Goal: Information Seeking & Learning: Learn about a topic

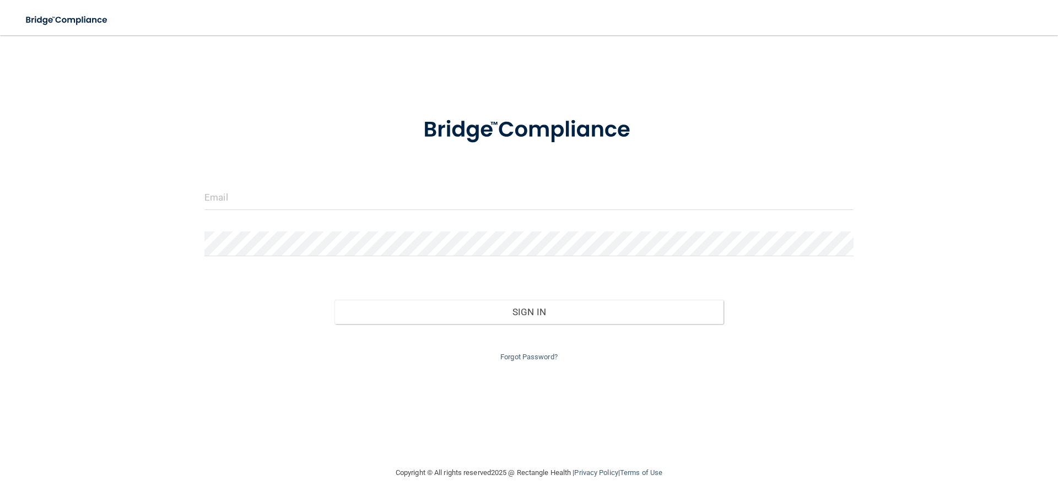
click at [341, 210] on div at bounding box center [529, 201] width 666 height 33
click at [340, 202] on input "email" at bounding box center [528, 197] width 649 height 25
type input "[EMAIL_ADDRESS][DOMAIN_NAME]"
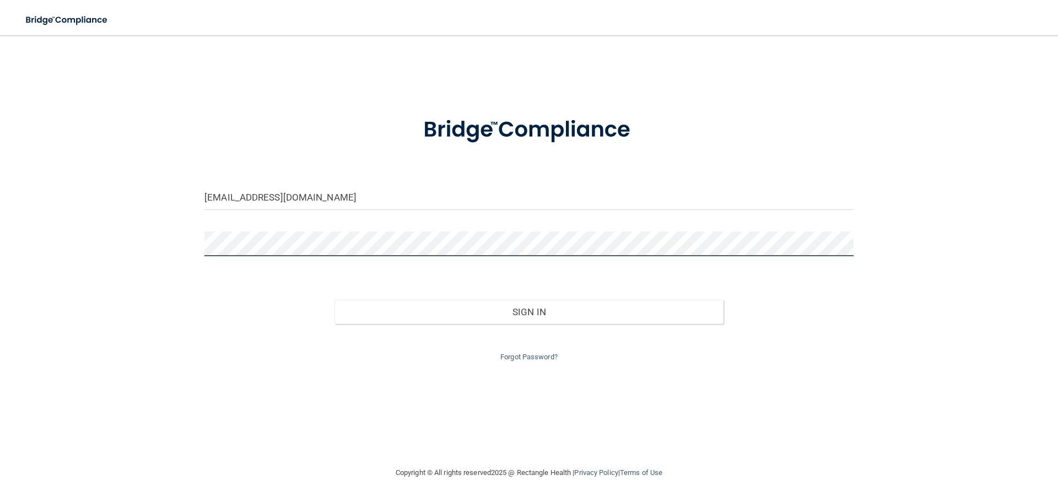
click at [335, 300] on button "Sign In" at bounding box center [530, 312] width 390 height 24
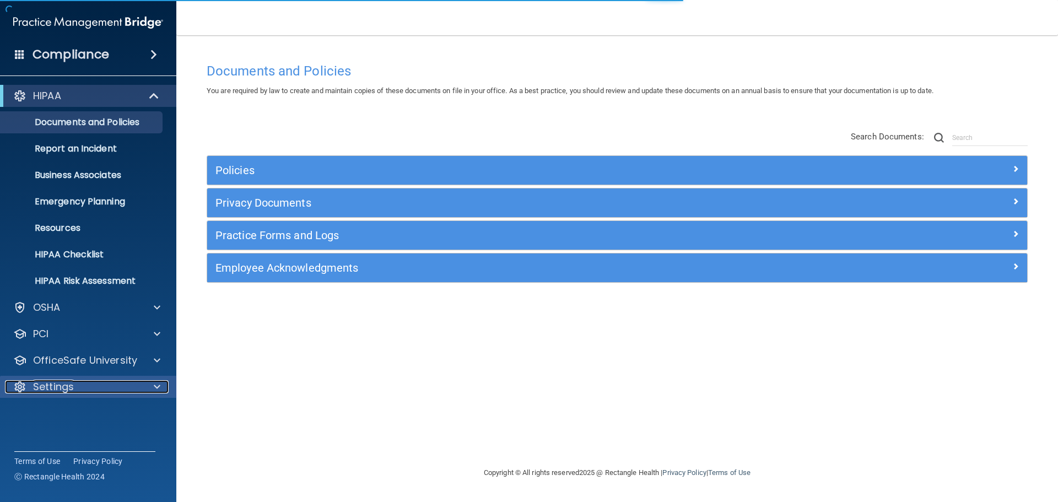
click at [163, 385] on div at bounding box center [156, 386] width 28 height 13
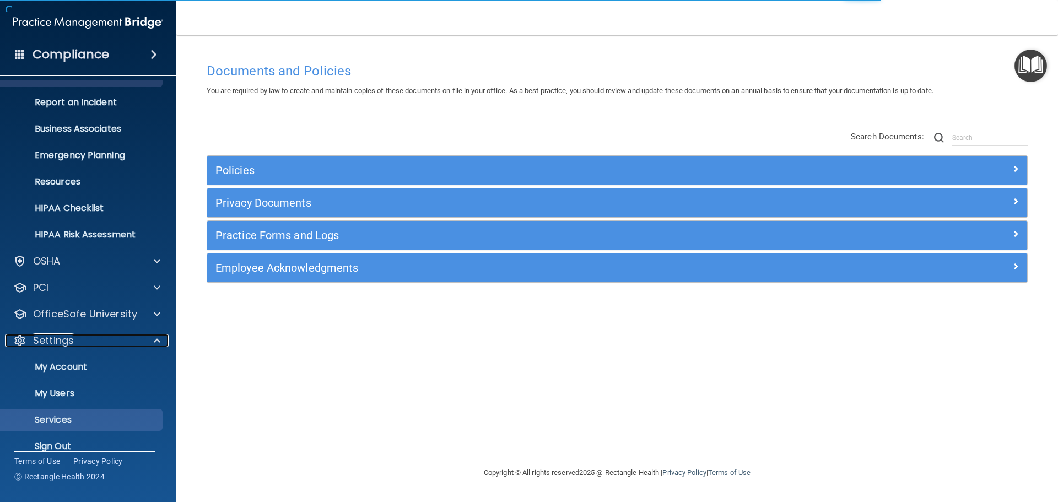
scroll to position [61, 0]
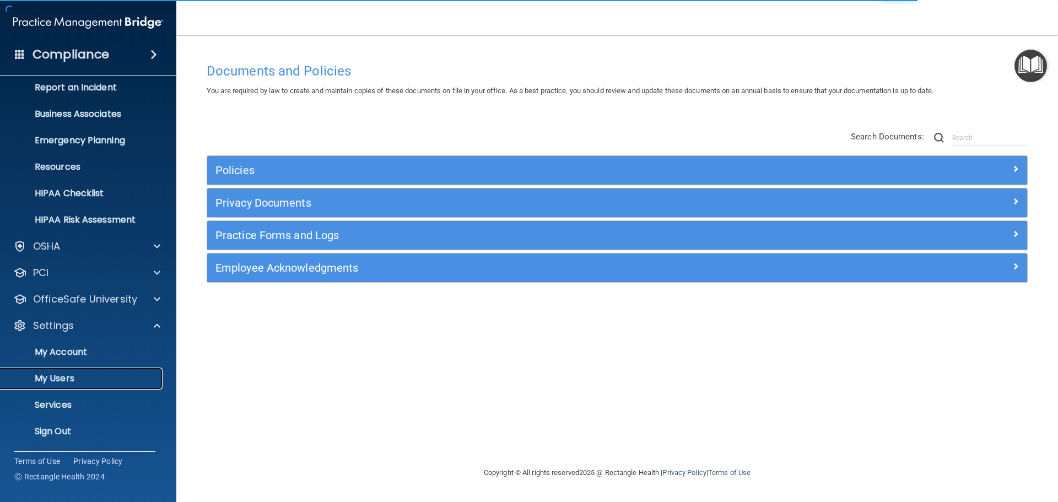
click at [143, 385] on link "My Users" at bounding box center [76, 379] width 174 height 22
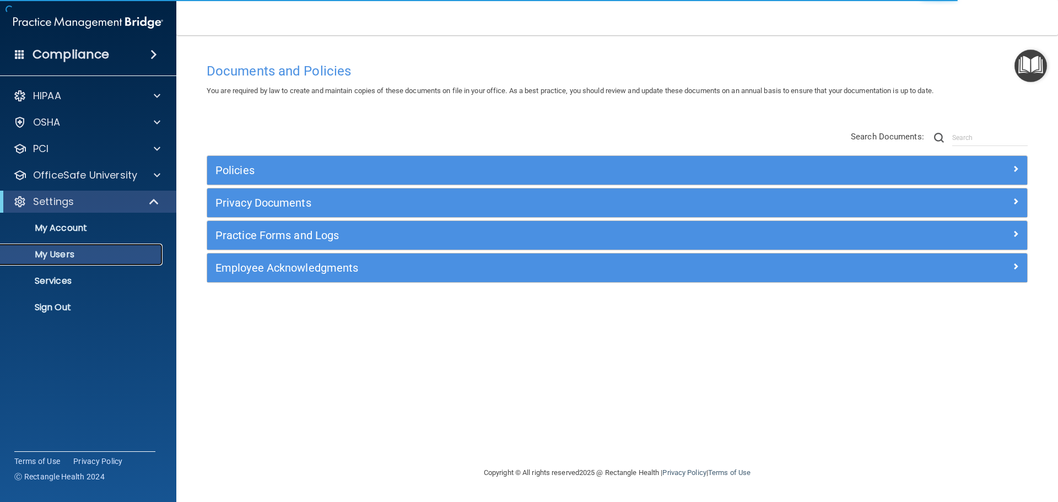
click at [128, 247] on link "My Users" at bounding box center [76, 255] width 174 height 22
select select "20"
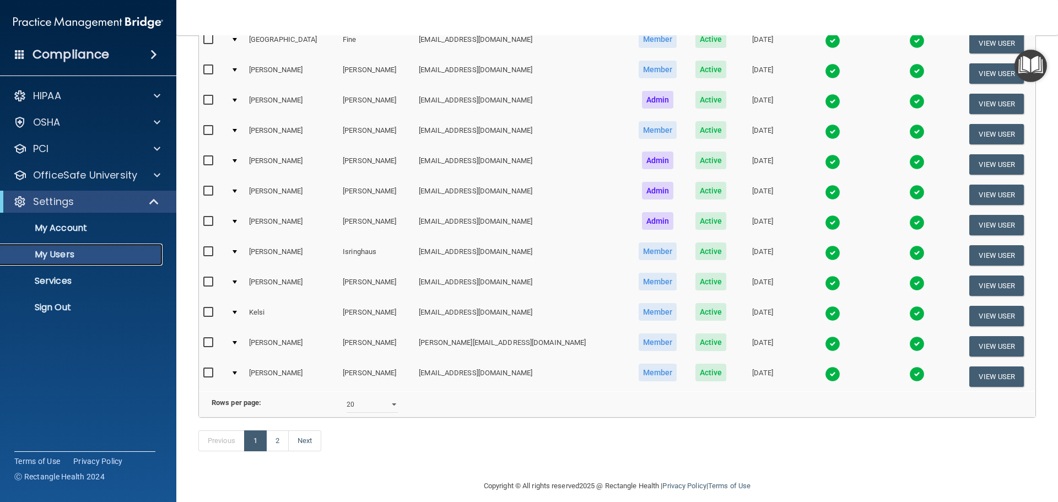
scroll to position [386, 0]
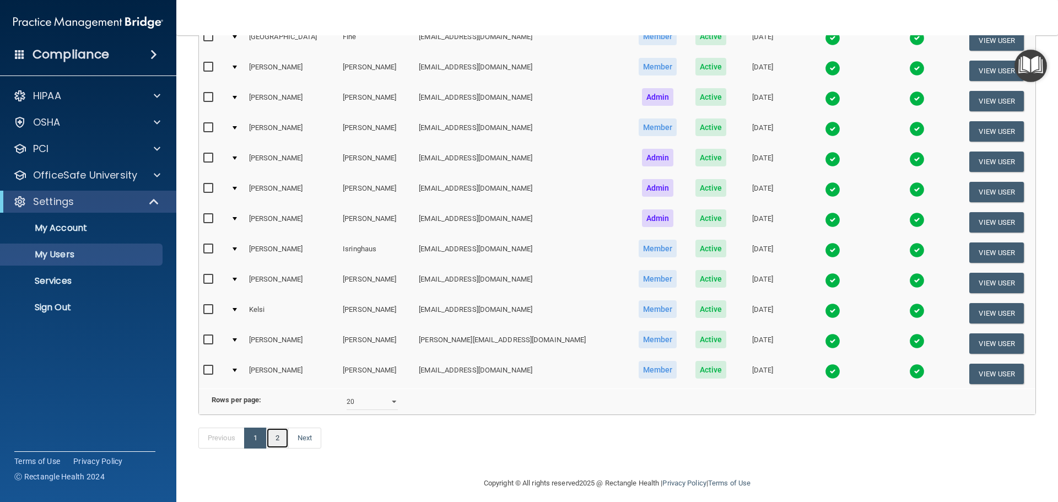
click at [285, 449] on link "2" at bounding box center [277, 438] width 23 height 21
select select "20"
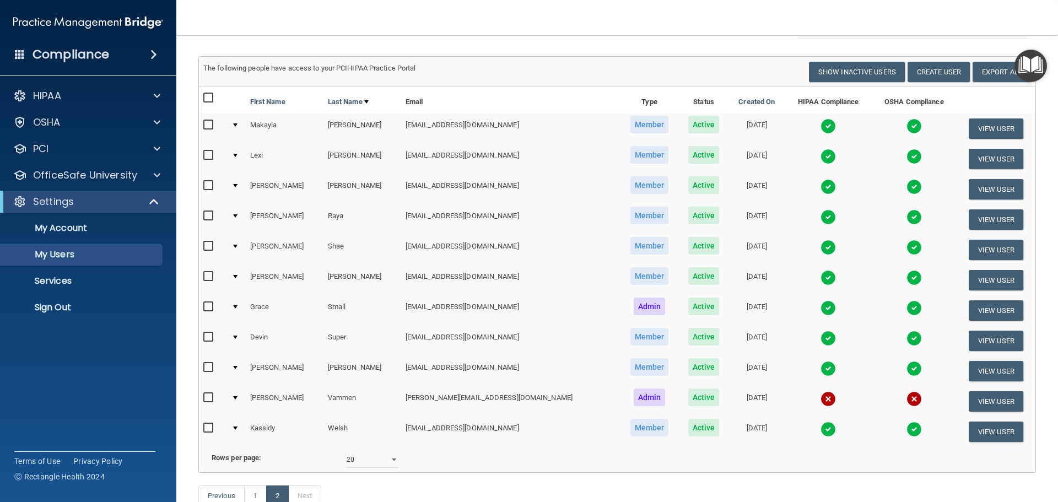
scroll to position [110, 0]
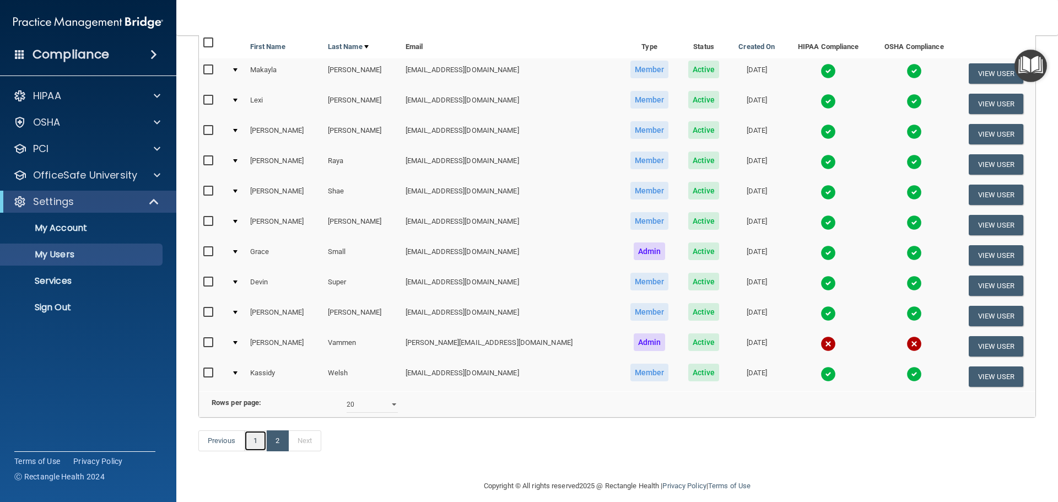
click at [265, 451] on link "1" at bounding box center [255, 440] width 23 height 21
select select "20"
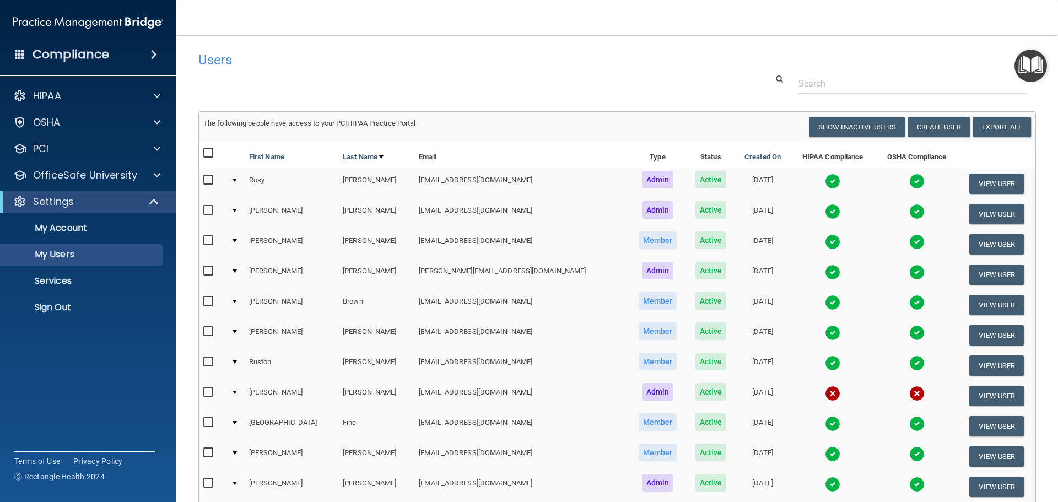
click at [825, 183] on img at bounding box center [832, 181] width 15 height 15
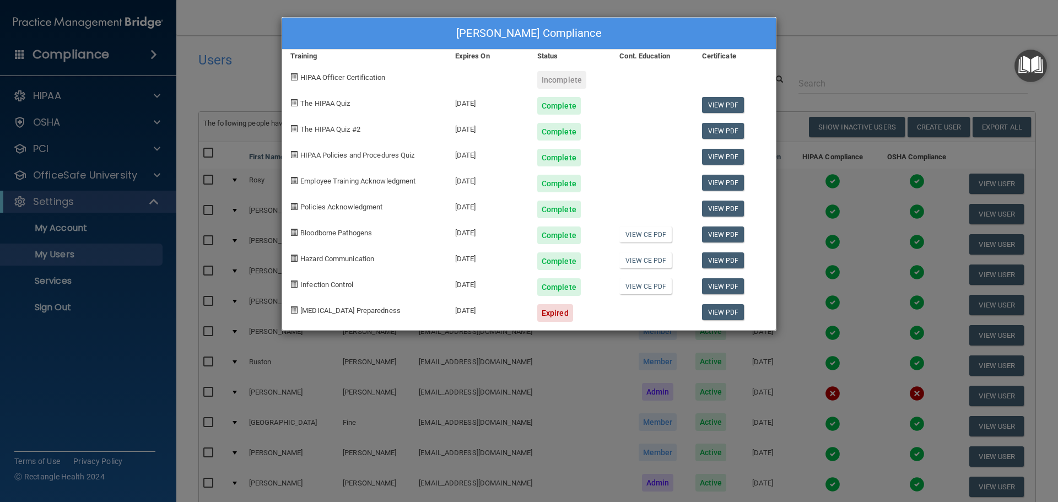
click at [791, 52] on div "[PERSON_NAME] Compliance Training Expires On Status Cont. Education Certificate…" at bounding box center [529, 251] width 1058 height 502
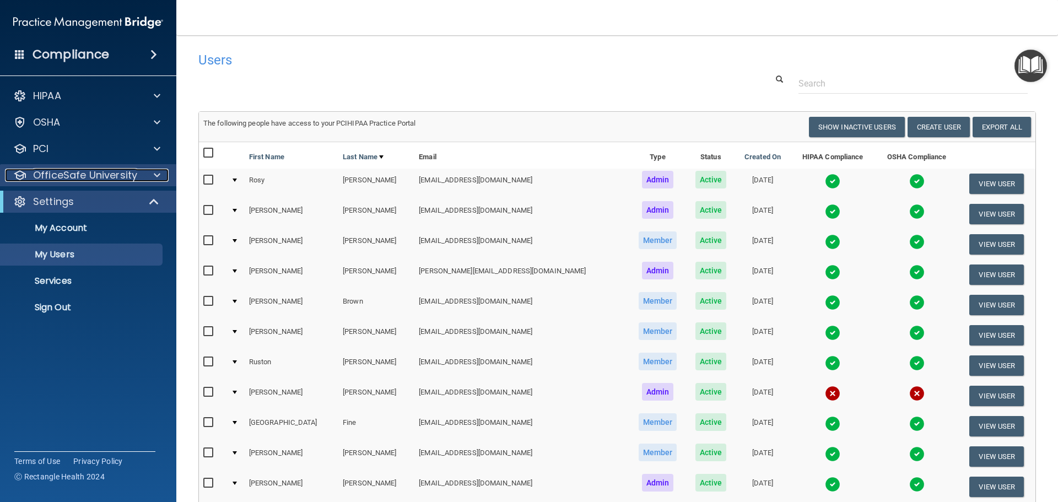
click at [62, 173] on p "OfficeSafe University" at bounding box center [85, 175] width 104 height 13
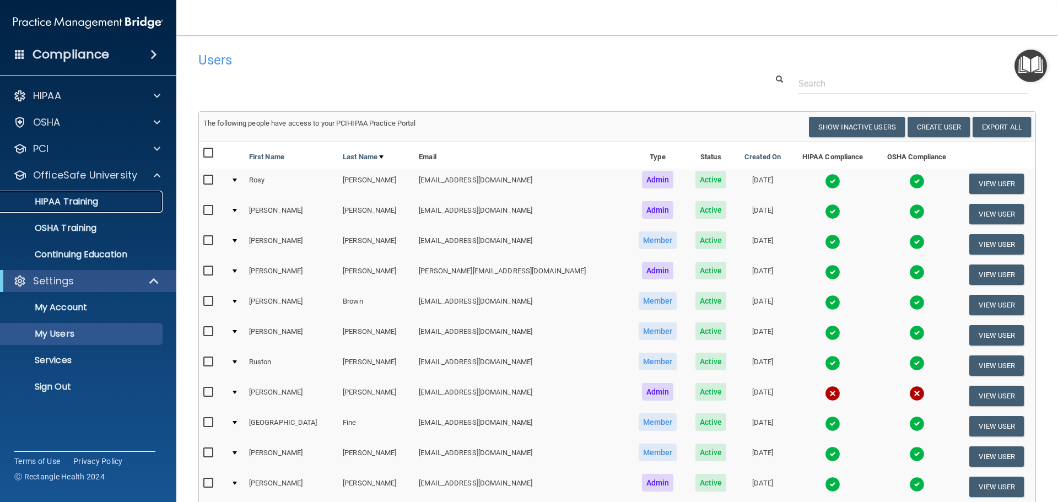
click at [72, 204] on p "HIPAA Training" at bounding box center [52, 201] width 91 height 11
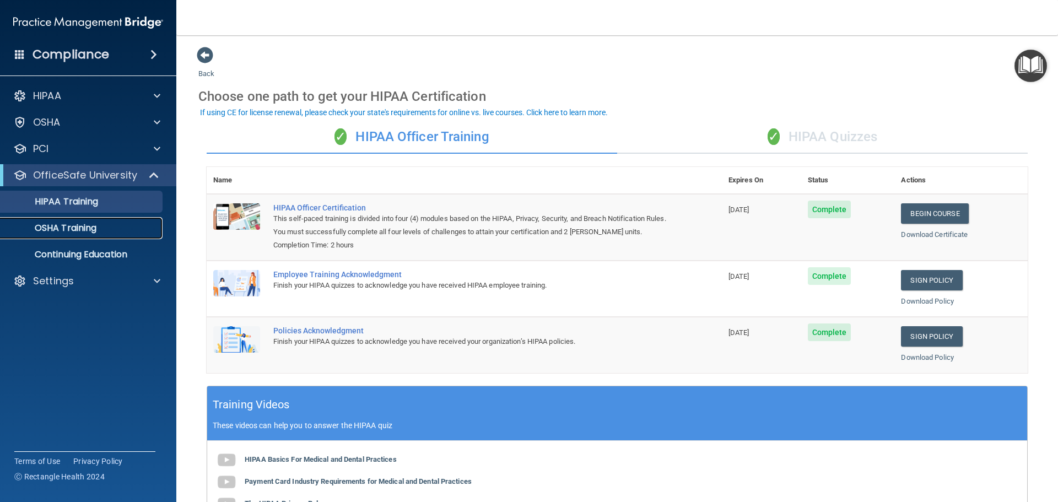
click at [91, 224] on p "OSHA Training" at bounding box center [51, 228] width 89 height 11
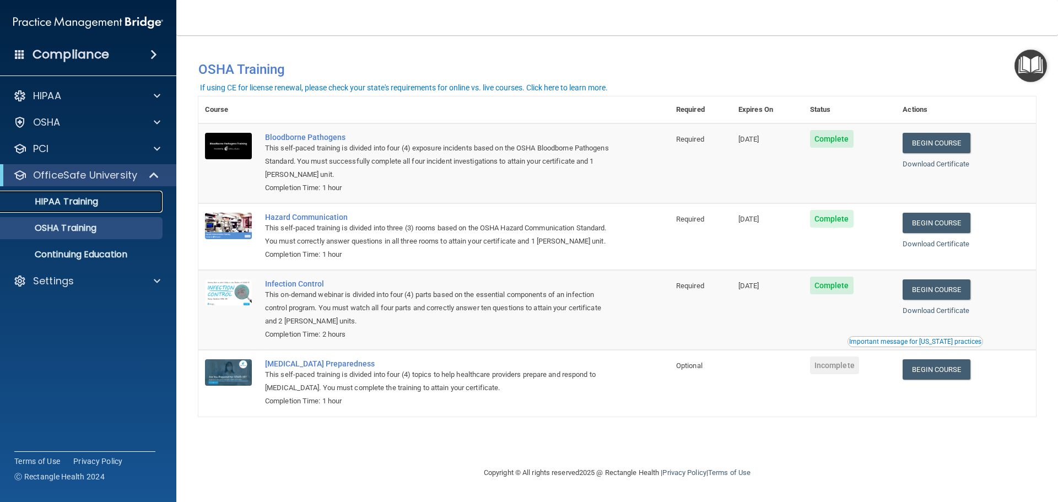
click at [98, 198] on p "HIPAA Training" at bounding box center [52, 201] width 91 height 11
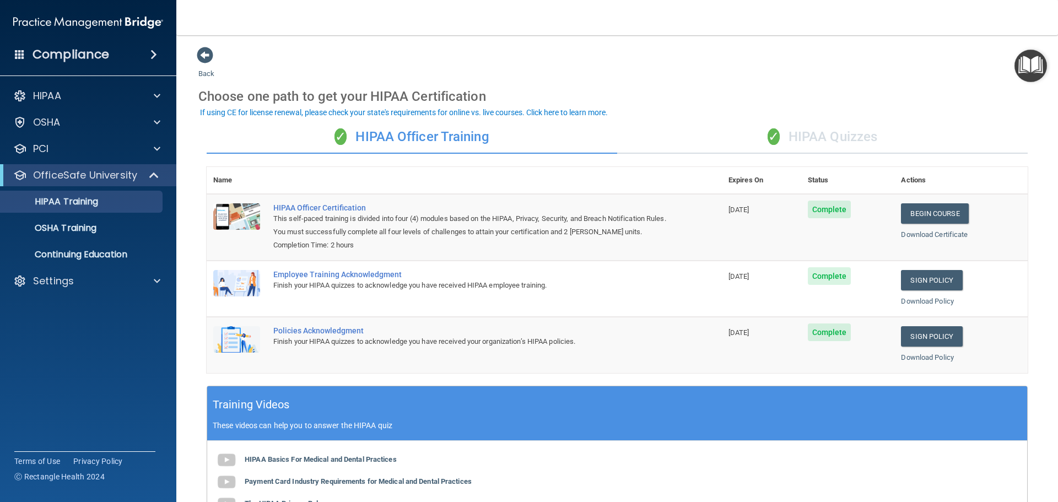
click at [805, 149] on div "✓ HIPAA Quizzes" at bounding box center [822, 137] width 411 height 33
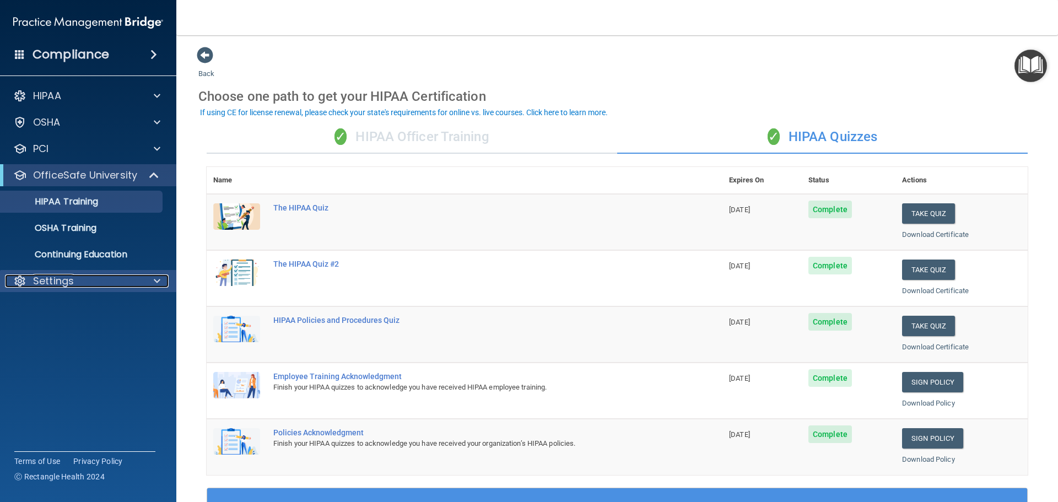
click at [154, 281] on span at bounding box center [157, 280] width 7 height 13
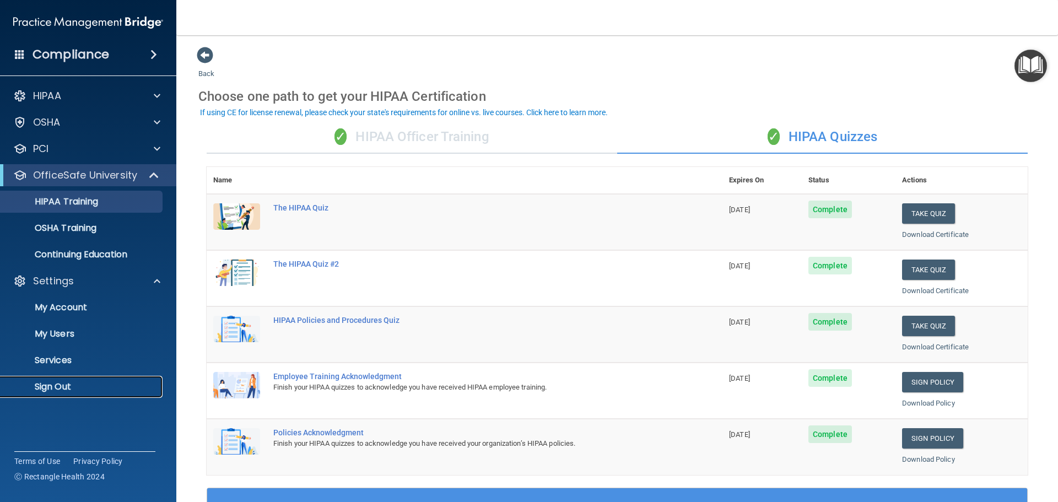
click at [127, 377] on link "Sign Out" at bounding box center [76, 387] width 174 height 22
